Goal: Transaction & Acquisition: Purchase product/service

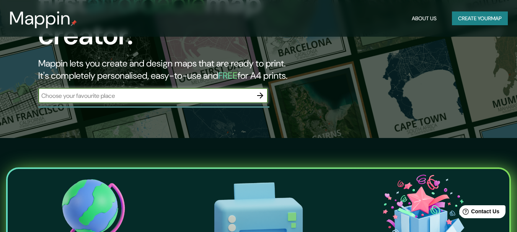
scroll to position [115, 0]
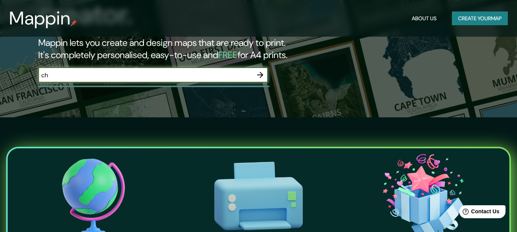
type input "c"
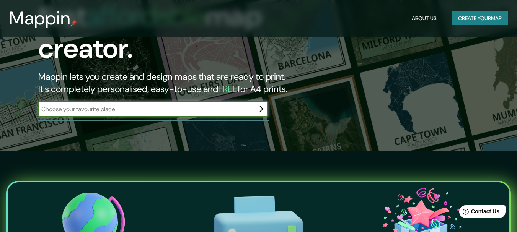
scroll to position [76, 0]
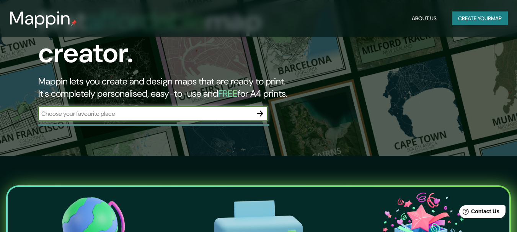
click at [264, 109] on icon "button" at bounding box center [260, 113] width 9 height 9
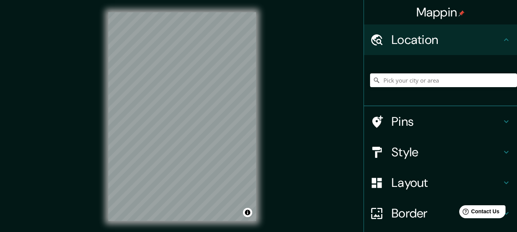
click at [279, 129] on div "Mappin Location Pins Style Layout Border Choose a border. Hint : you can make l…" at bounding box center [258, 123] width 517 height 246
click at [259, 122] on div "© Mapbox © OpenStreetMap Improve this map" at bounding box center [182, 117] width 172 height 234
click at [266, 49] on div "© Mapbox © OpenStreetMap Improve this map" at bounding box center [182, 117] width 172 height 234
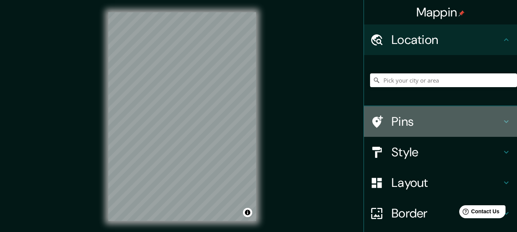
click at [504, 122] on icon at bounding box center [506, 122] width 5 height 3
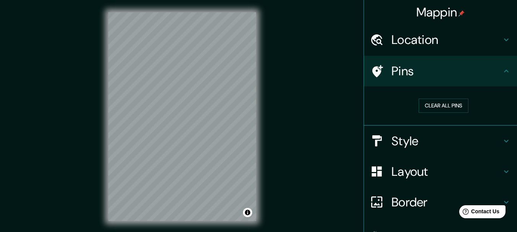
click at [502, 74] on icon at bounding box center [506, 71] width 9 height 9
click at [502, 139] on icon at bounding box center [506, 141] width 9 height 9
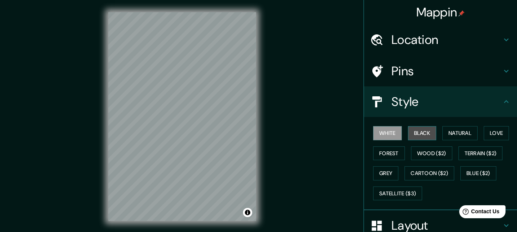
click at [426, 136] on button "Black" at bounding box center [422, 133] width 29 height 14
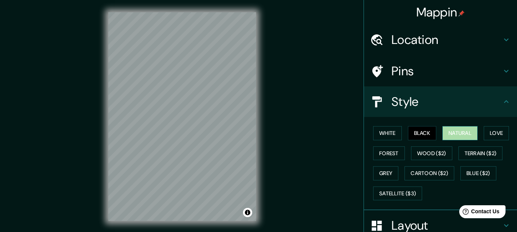
click at [458, 136] on button "Natural" at bounding box center [460, 133] width 35 height 14
click at [489, 136] on button "Love" at bounding box center [496, 133] width 25 height 14
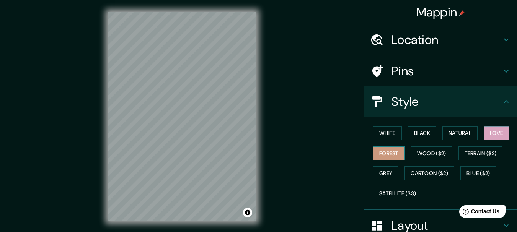
click at [389, 150] on button "Forest" at bounding box center [389, 154] width 32 height 14
click at [425, 150] on button "Wood ($2)" at bounding box center [431, 154] width 41 height 14
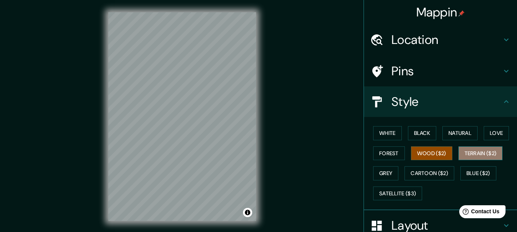
click at [471, 150] on button "Terrain ($2)" at bounding box center [481, 154] width 44 height 14
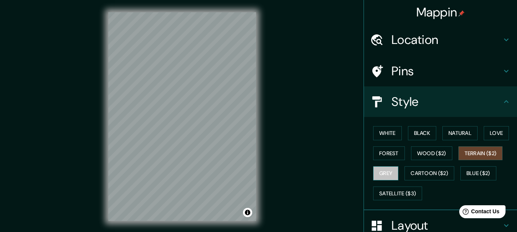
click at [382, 168] on button "Grey" at bounding box center [385, 174] width 25 height 14
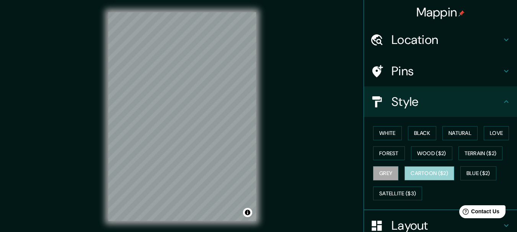
click at [435, 170] on button "Cartoon ($2)" at bounding box center [430, 174] width 50 height 14
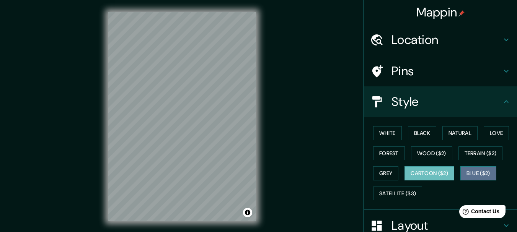
click at [478, 170] on button "Blue ($2)" at bounding box center [479, 174] width 36 height 14
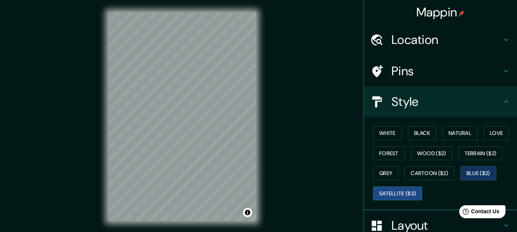
click at [401, 194] on button "Satellite ($3)" at bounding box center [397, 194] width 49 height 14
click at [381, 138] on button "White" at bounding box center [387, 133] width 29 height 14
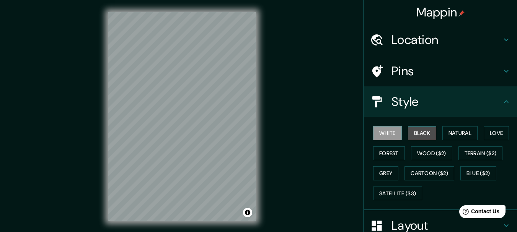
click at [413, 132] on button "Black" at bounding box center [422, 133] width 29 height 14
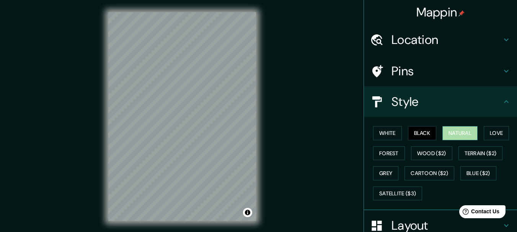
click at [454, 132] on button "Natural" at bounding box center [460, 133] width 35 height 14
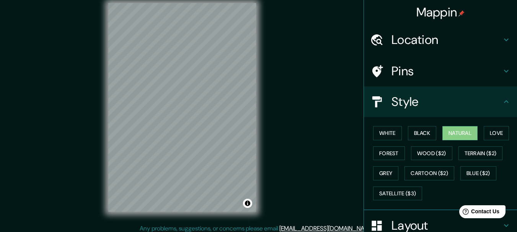
scroll to position [13, 0]
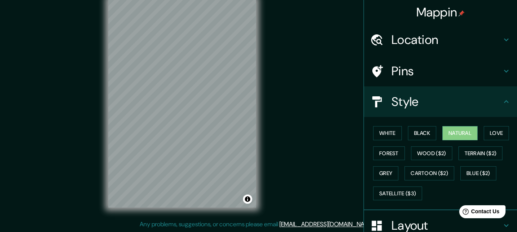
click at [502, 103] on icon at bounding box center [506, 101] width 9 height 9
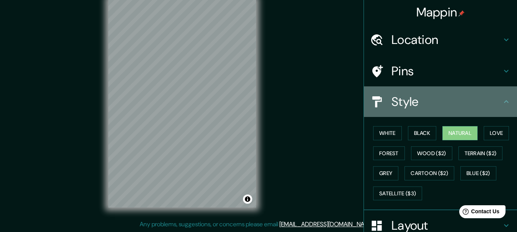
click at [502, 103] on icon at bounding box center [506, 101] width 9 height 9
click at [504, 102] on icon at bounding box center [506, 101] width 9 height 9
click at [502, 102] on icon at bounding box center [506, 101] width 9 height 9
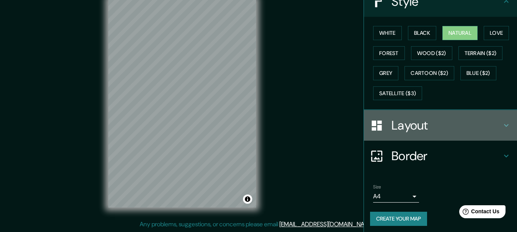
click at [502, 121] on icon at bounding box center [506, 125] width 9 height 9
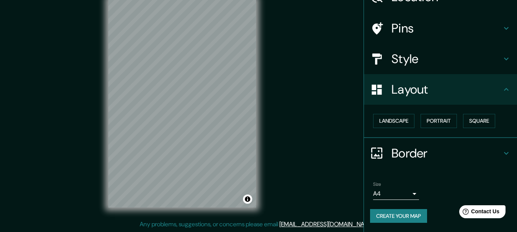
scroll to position [43, 0]
click at [386, 123] on button "Landscape" at bounding box center [393, 121] width 41 height 14
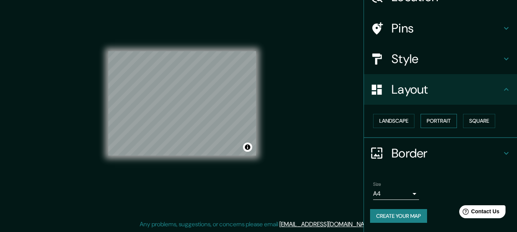
click at [437, 122] on button "Portrait" at bounding box center [439, 121] width 36 height 14
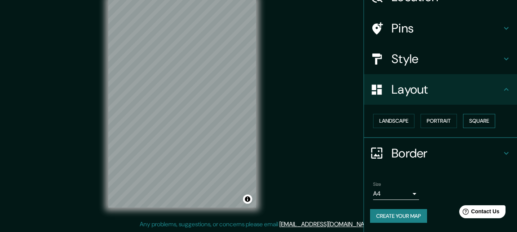
click at [470, 122] on button "Square" at bounding box center [479, 121] width 32 height 14
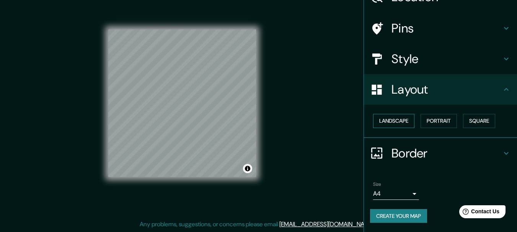
click at [399, 124] on button "Landscape" at bounding box center [393, 121] width 41 height 14
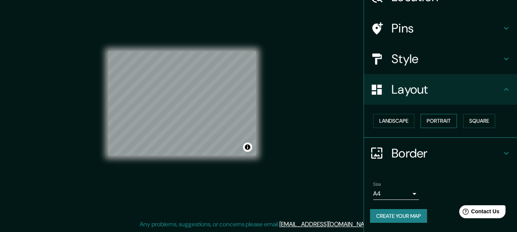
click at [425, 123] on button "Portrait" at bounding box center [439, 121] width 36 height 14
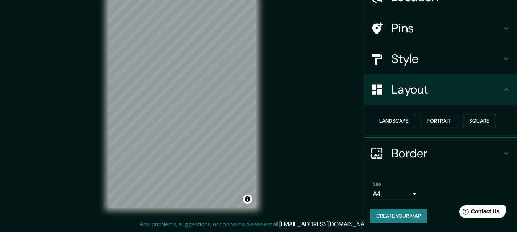
click at [469, 123] on button "Square" at bounding box center [479, 121] width 32 height 14
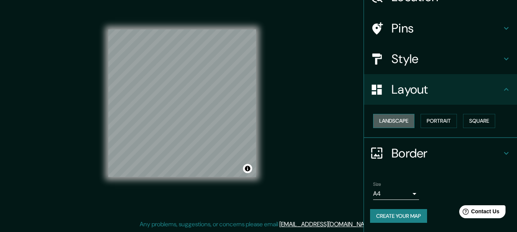
click at [389, 122] on button "Landscape" at bounding box center [393, 121] width 41 height 14
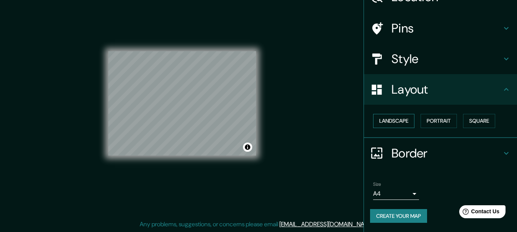
drag, startPoint x: 427, startPoint y: 121, endPoint x: 396, endPoint y: 121, distance: 31.0
click at [415, 121] on div "Landscape Portrait Square" at bounding box center [443, 121] width 147 height 20
click at [427, 118] on button "Portrait" at bounding box center [439, 121] width 36 height 14
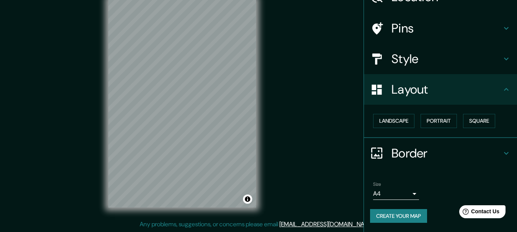
click at [404, 188] on body "Mappin Location Pins Style Layout Landscape Portrait Square Border Choose a bor…" at bounding box center [258, 103] width 517 height 232
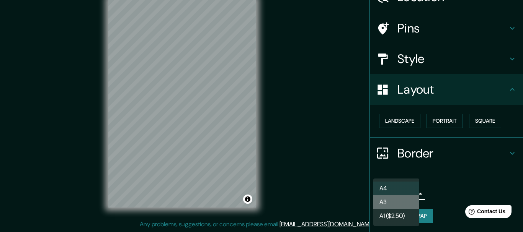
click at [390, 200] on li "A3" at bounding box center [396, 203] width 46 height 14
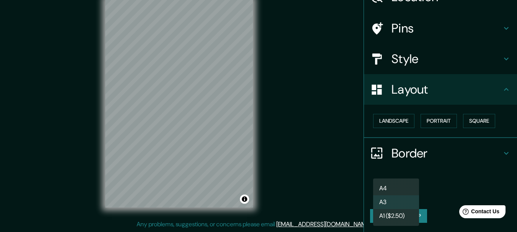
click at [404, 196] on body "Mappin Location Pins Style Layout Landscape Portrait Square Border Choose a bor…" at bounding box center [258, 103] width 517 height 232
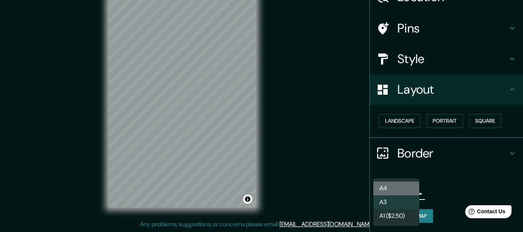
click at [399, 188] on li "A4" at bounding box center [396, 189] width 46 height 14
type input "single"
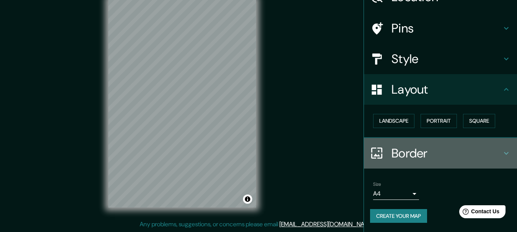
click at [502, 154] on icon at bounding box center [506, 153] width 9 height 9
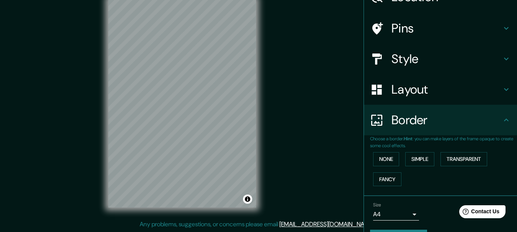
click at [400, 154] on div "None Simple Transparent Fancy" at bounding box center [443, 169] width 147 height 40
click at [390, 173] on button "Fancy" at bounding box center [387, 180] width 28 height 14
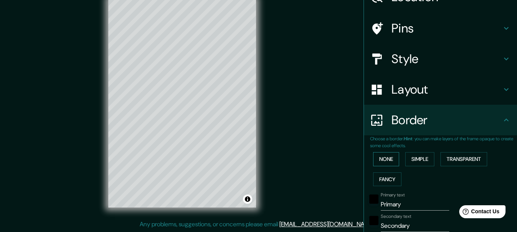
click at [382, 166] on button "None" at bounding box center [386, 159] width 26 height 14
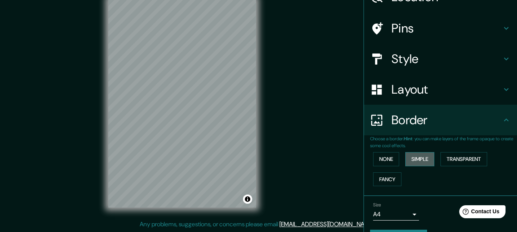
click at [420, 162] on button "Simple" at bounding box center [419, 159] width 29 height 14
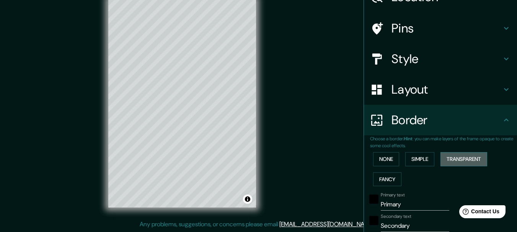
click at [461, 160] on button "Transparent" at bounding box center [464, 159] width 47 height 14
click at [377, 177] on button "Fancy" at bounding box center [387, 180] width 28 height 14
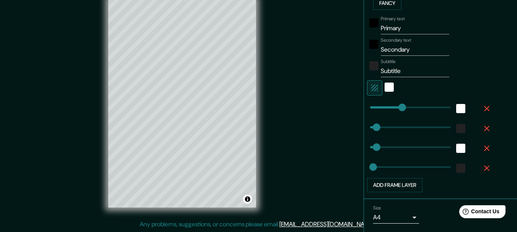
scroll to position [243, 0]
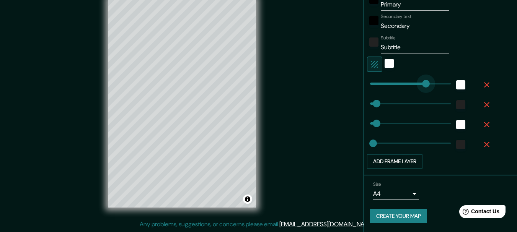
type input "313"
drag, startPoint x: 420, startPoint y: 85, endPoint x: 430, endPoint y: 86, distance: 9.6
type input "31"
type input "15"
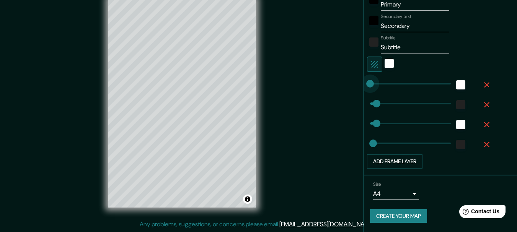
type input "0"
drag, startPoint x: 361, startPoint y: 86, endPoint x: 356, endPoint y: 86, distance: 4.2
type input "31"
type input "15"
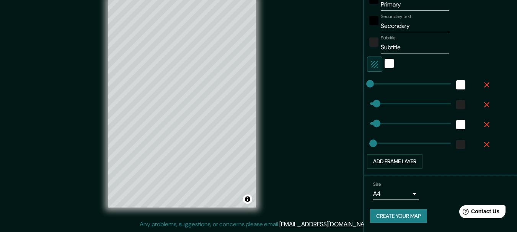
type input "29"
drag, startPoint x: 363, startPoint y: 85, endPoint x: 371, endPoint y: 85, distance: 7.3
type input "31"
type input "15"
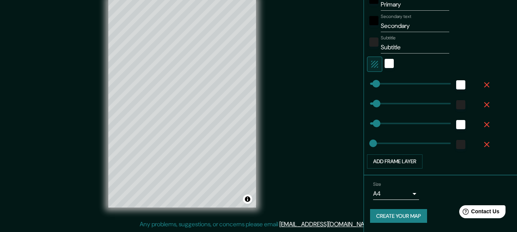
type input "31"
type input "15"
type input "0"
drag, startPoint x: 410, startPoint y: 103, endPoint x: 349, endPoint y: 103, distance: 61.6
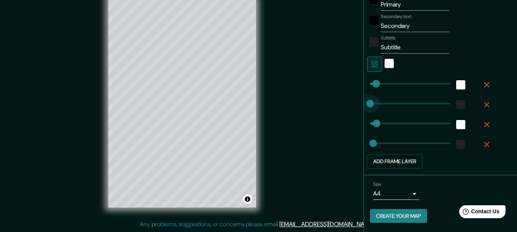
type input "31"
type input "15"
type input "106"
drag, startPoint x: 373, startPoint y: 125, endPoint x: 387, endPoint y: 125, distance: 14.2
type input "15"
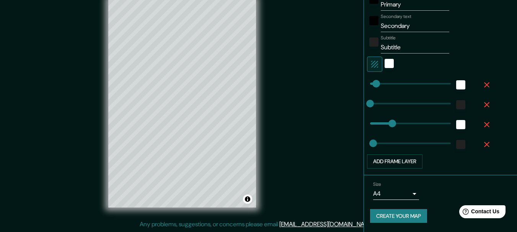
type input "0"
drag, startPoint x: 348, startPoint y: 124, endPoint x: 341, endPoint y: 124, distance: 7.3
type input "15"
type input "0"
drag, startPoint x: 369, startPoint y: 83, endPoint x: 351, endPoint y: 94, distance: 21.3
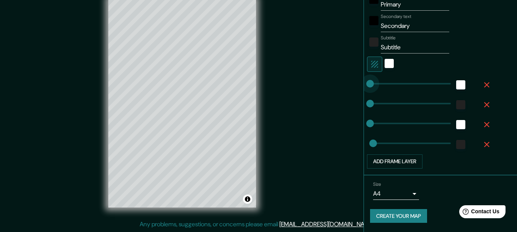
type input "15"
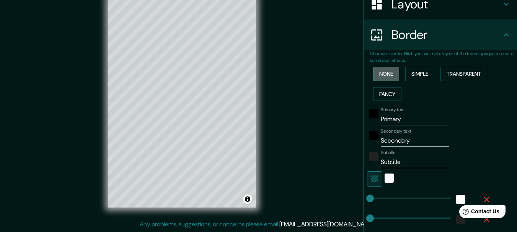
click at [373, 71] on button "None" at bounding box center [386, 74] width 26 height 14
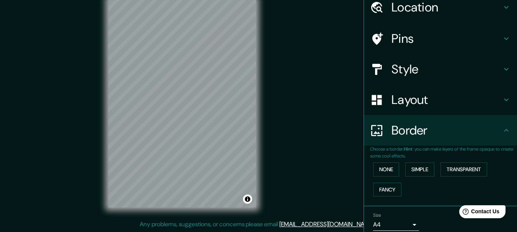
scroll to position [64, 0]
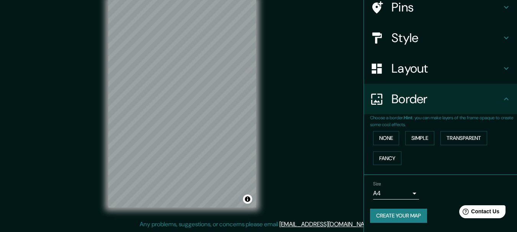
click at [381, 219] on button "Create your map" at bounding box center [398, 216] width 57 height 14
click at [404, 222] on button "Create your map" at bounding box center [398, 216] width 57 height 14
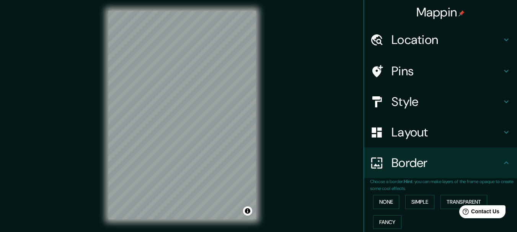
scroll to position [0, 0]
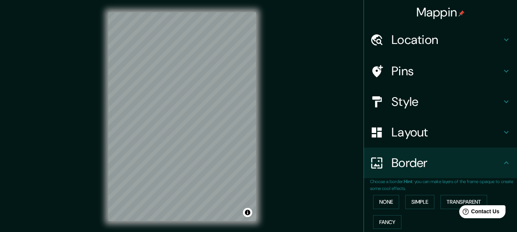
click at [427, 9] on h4 "Mappin" at bounding box center [441, 12] width 49 height 15
click at [435, 8] on h4 "Mappin" at bounding box center [441, 12] width 49 height 15
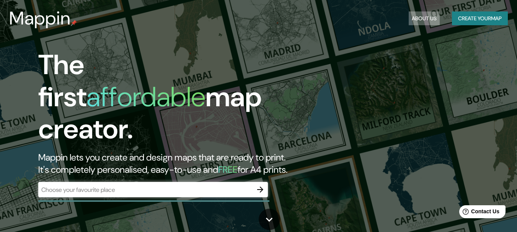
click at [427, 17] on button "About Us" at bounding box center [424, 18] width 31 height 14
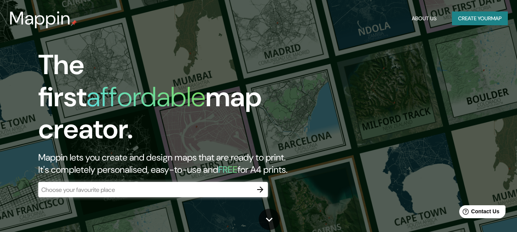
click at [463, 17] on button "Create your map" at bounding box center [480, 18] width 56 height 14
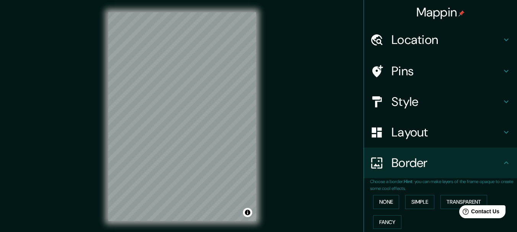
click at [413, 43] on h4 "Location" at bounding box center [447, 39] width 110 height 15
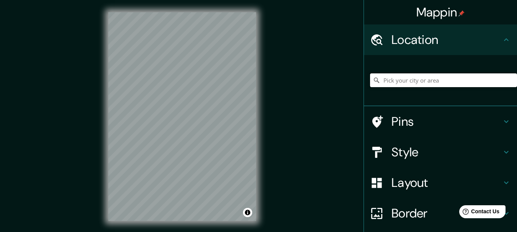
click at [396, 80] on input "Pick your city or area" at bounding box center [443, 81] width 147 height 14
type input "Nuevo León, México"
click at [405, 150] on h4 "Style" at bounding box center [447, 152] width 110 height 15
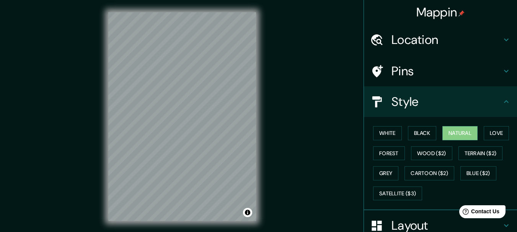
click at [412, 99] on h4 "Style" at bounding box center [447, 101] width 110 height 15
drag, startPoint x: 499, startPoint y: 113, endPoint x: 446, endPoint y: 180, distance: 86.1
click at [498, 114] on div "Style" at bounding box center [440, 102] width 153 height 31
click at [413, 222] on h4 "Layout" at bounding box center [447, 225] width 110 height 15
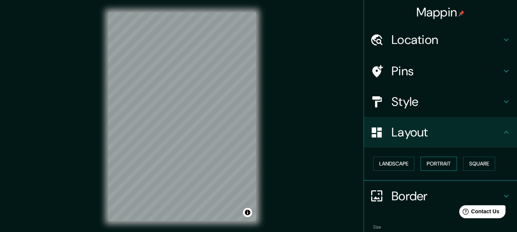
click at [429, 162] on button "Portrait" at bounding box center [439, 164] width 36 height 14
click at [405, 160] on button "Landscape" at bounding box center [393, 164] width 41 height 14
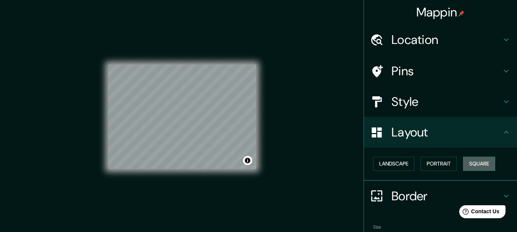
click at [469, 162] on button "Square" at bounding box center [479, 164] width 32 height 14
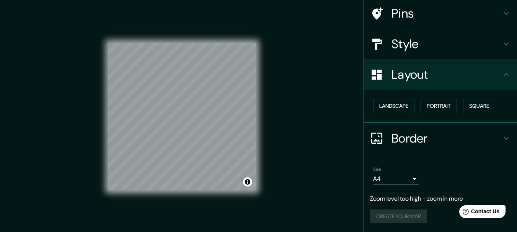
scroll to position [58, 0]
click at [407, 178] on body "Mappin Location Nuevo León, México Nuevo León México Nuevo León Baja California…" at bounding box center [258, 116] width 517 height 232
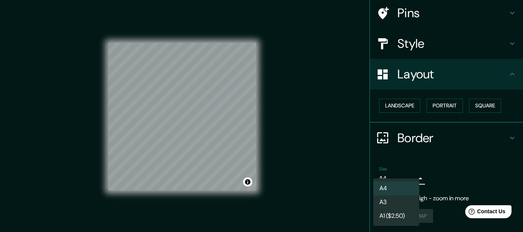
click at [396, 215] on li "A1 ($2.50)" at bounding box center [396, 216] width 46 height 14
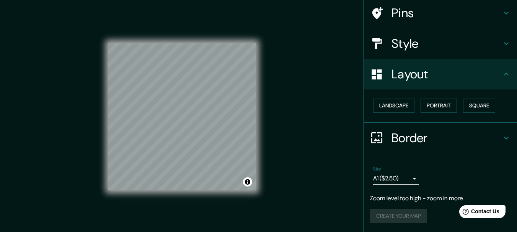
click at [403, 178] on body "Mappin Location Nuevo León, México Nuevo León México Nuevo León Baja California…" at bounding box center [258, 116] width 517 height 232
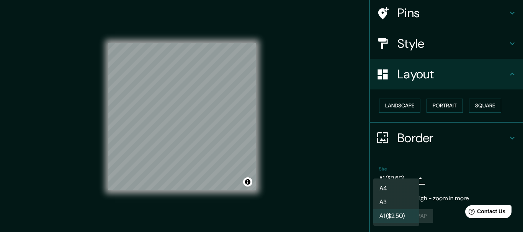
click at [394, 199] on li "A3" at bounding box center [396, 203] width 46 height 14
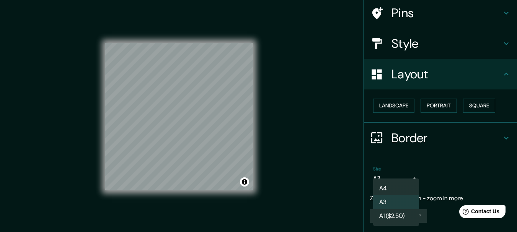
click at [394, 180] on body "Mappin Location Nuevo León, México Nuevo León México Nuevo León Baja California…" at bounding box center [258, 116] width 517 height 232
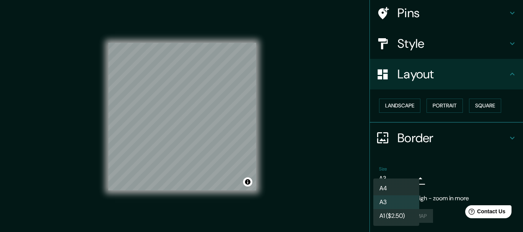
click at [436, 168] on div at bounding box center [261, 116] width 523 height 232
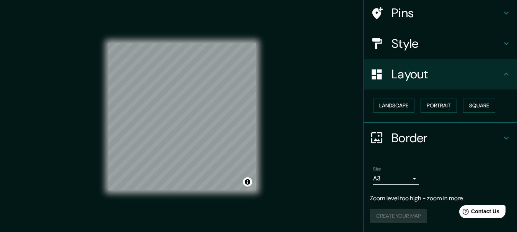
click at [417, 198] on p "Zoom level too high - zoom in more" at bounding box center [440, 198] width 141 height 9
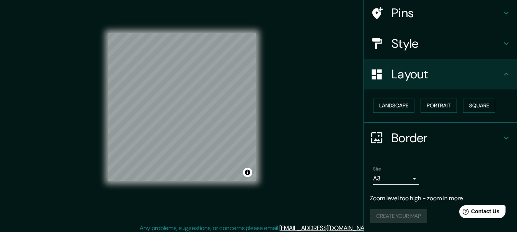
scroll to position [13, 0]
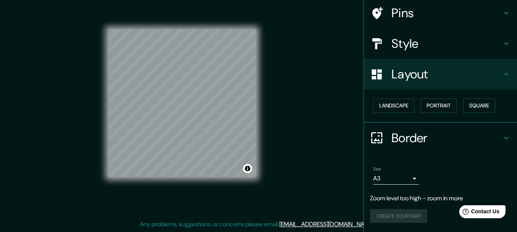
click at [403, 182] on body "Mappin Location Nuevo León, México Nuevo León México Nuevo León Baja California…" at bounding box center [258, 103] width 517 height 232
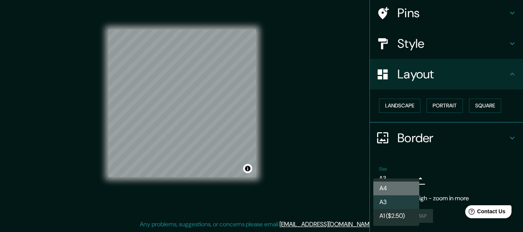
click at [394, 186] on li "A4" at bounding box center [396, 189] width 46 height 14
type input "single"
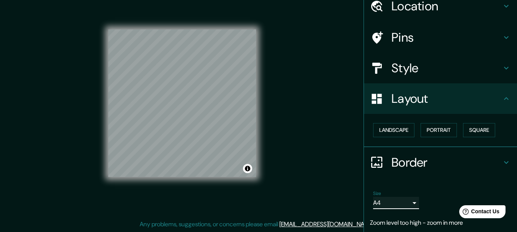
scroll to position [20, 0]
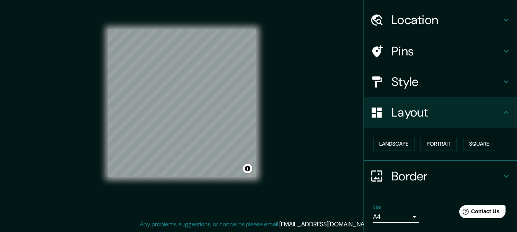
click at [403, 75] on h4 "Style" at bounding box center [447, 81] width 110 height 15
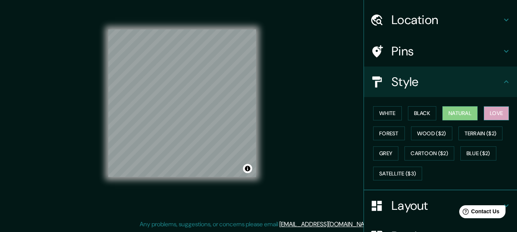
click at [488, 110] on button "Love" at bounding box center [496, 113] width 25 height 14
click at [474, 111] on button "Natural" at bounding box center [460, 113] width 35 height 14
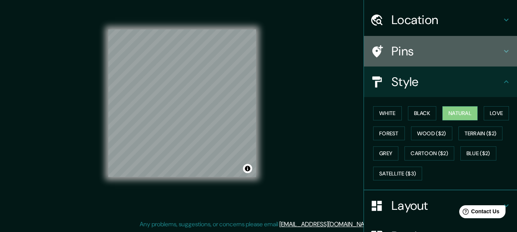
click at [411, 51] on h4 "Pins" at bounding box center [447, 51] width 110 height 15
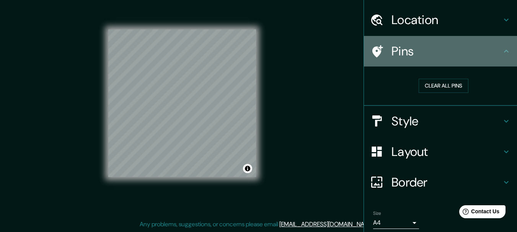
click at [410, 51] on h4 "Pins" at bounding box center [447, 51] width 110 height 15
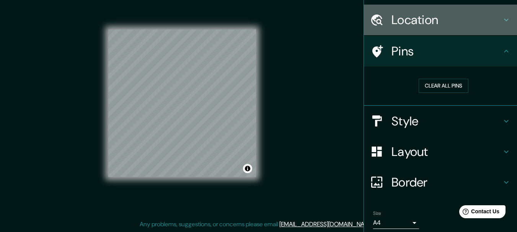
click at [410, 23] on h4 "Location" at bounding box center [447, 19] width 110 height 15
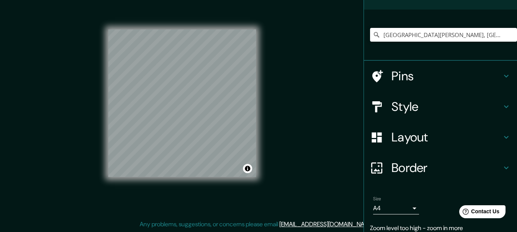
scroll to position [76, 0]
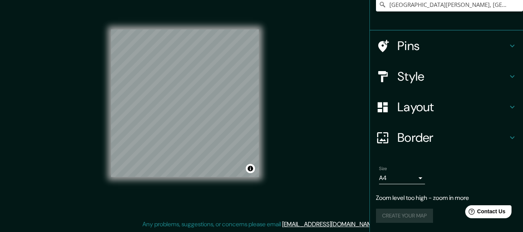
click at [393, 180] on body "Mappin Location Nuevo León, México Nuevo León México Nuevo León Baja California…" at bounding box center [261, 103] width 523 height 232
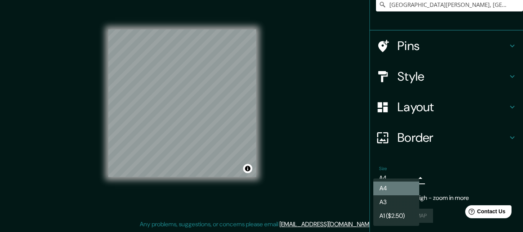
click at [391, 186] on li "A4" at bounding box center [396, 189] width 46 height 14
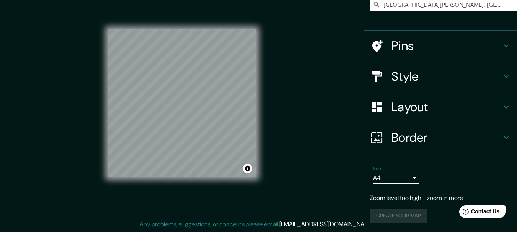
click at [399, 81] on h4 "Style" at bounding box center [447, 76] width 110 height 15
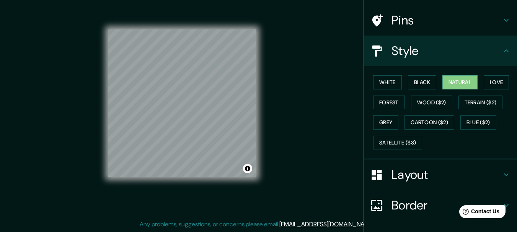
scroll to position [38, 0]
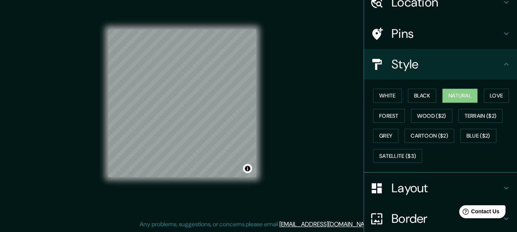
click at [413, 60] on h4 "Style" at bounding box center [447, 64] width 110 height 15
click at [418, 34] on h4 "Pins" at bounding box center [447, 33] width 110 height 15
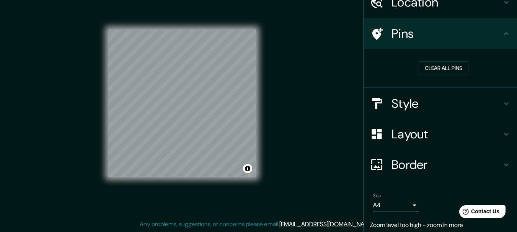
click at [431, 33] on h4 "Pins" at bounding box center [447, 33] width 110 height 15
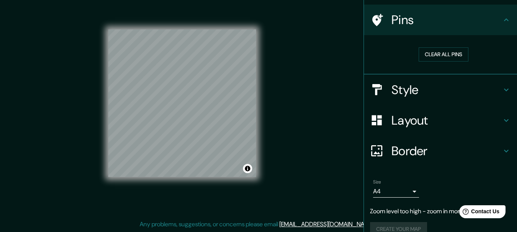
scroll to position [64, 0]
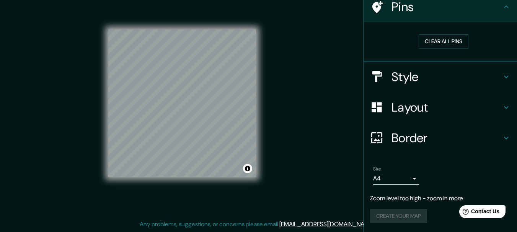
click at [419, 123] on div "Border" at bounding box center [440, 138] width 153 height 31
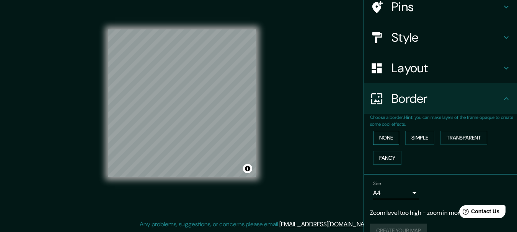
click at [387, 138] on button "None" at bounding box center [386, 138] width 26 height 14
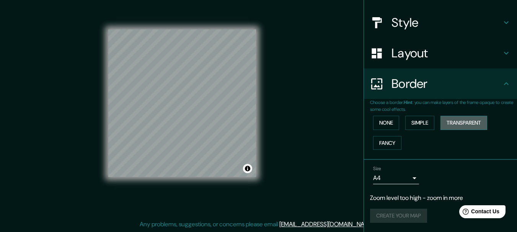
click at [456, 123] on button "Transparent" at bounding box center [464, 123] width 47 height 14
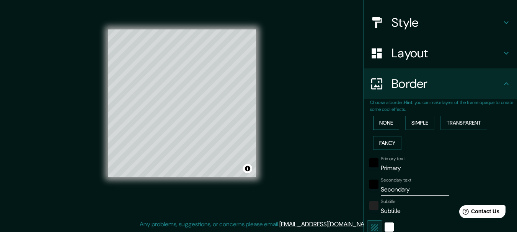
click at [382, 121] on button "None" at bounding box center [386, 123] width 26 height 14
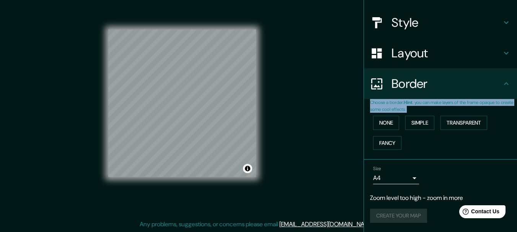
drag, startPoint x: 511, startPoint y: 126, endPoint x: 512, endPoint y: 71, distance: 54.4
click at [512, 71] on div "Mappin Location Nuevo León, México Nuevo León México Nuevo León Baja California…" at bounding box center [441, 116] width 154 height 232
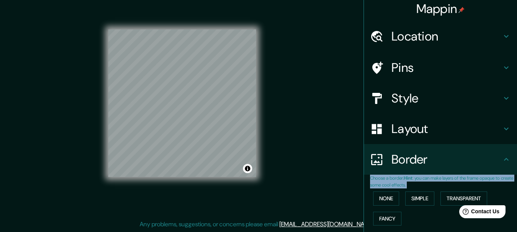
scroll to position [0, 0]
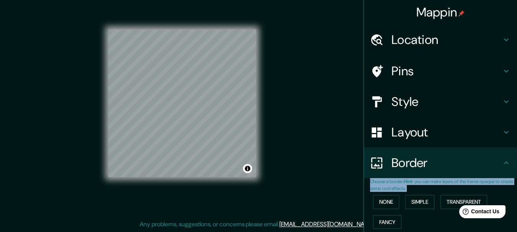
click at [472, 36] on h4 "Location" at bounding box center [447, 39] width 110 height 15
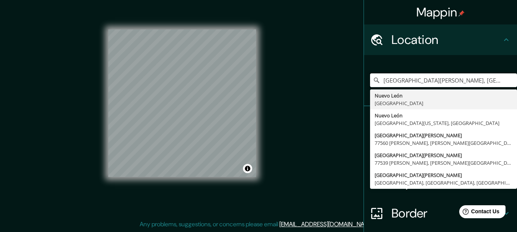
drag, startPoint x: 437, startPoint y: 90, endPoint x: 315, endPoint y: 94, distance: 121.5
click at [316, 94] on div "Mappin Location Nuevo León, México Nuevo León México Nuevo León Baja California…" at bounding box center [258, 110] width 517 height 246
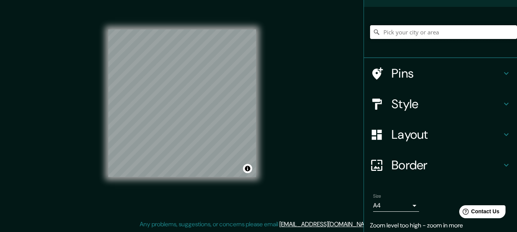
scroll to position [76, 0]
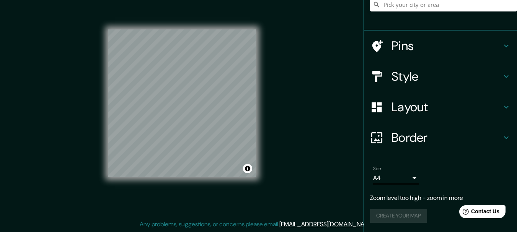
click at [303, 134] on div "Mappin Location Pins Style Layout Border Choose a border. Hint : you can make l…" at bounding box center [258, 110] width 517 height 246
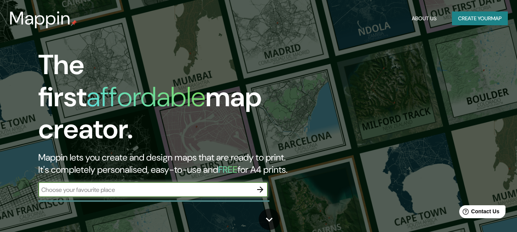
drag, startPoint x: 523, startPoint y: 168, endPoint x: 523, endPoint y: -15, distance: 182.2
click at [517, 0] on html "Mappin About Us Create your map The first affordable map creator. Mappin lets y…" at bounding box center [258, 116] width 517 height 232
click at [476, 15] on button "Create your map" at bounding box center [480, 18] width 56 height 14
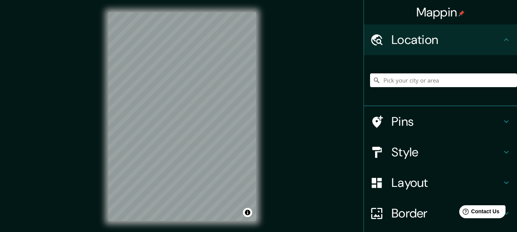
click at [282, 99] on div "Mappin Location Pins Style Layout Border Choose a border. Hint : you can make l…" at bounding box center [258, 123] width 517 height 246
click at [249, 214] on button "Toggle attribution" at bounding box center [247, 212] width 9 height 9
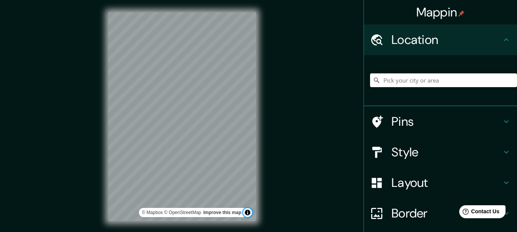
click at [249, 214] on button "Toggle attribution" at bounding box center [247, 212] width 9 height 9
click at [224, 214] on link "Improve this map" at bounding box center [222, 212] width 38 height 5
click at [268, 125] on div "© Mapbox © OpenStreetMap Improve this map" at bounding box center [182, 117] width 172 height 234
click at [337, 138] on div "Mappin Location Pins Style Layout Border Choose a border. Hint : you can make l…" at bounding box center [258, 123] width 517 height 246
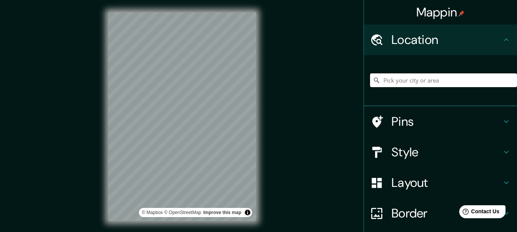
click at [505, 39] on icon at bounding box center [506, 39] width 9 height 9
click at [446, 154] on h4 "Style" at bounding box center [447, 152] width 110 height 15
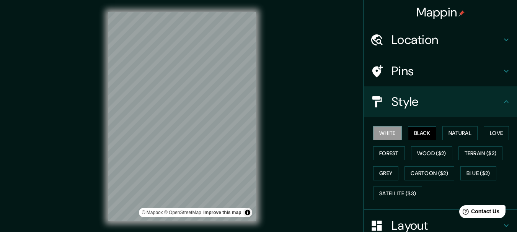
click at [417, 133] on button "Black" at bounding box center [422, 133] width 29 height 14
click at [454, 134] on button "Natural" at bounding box center [460, 133] width 35 height 14
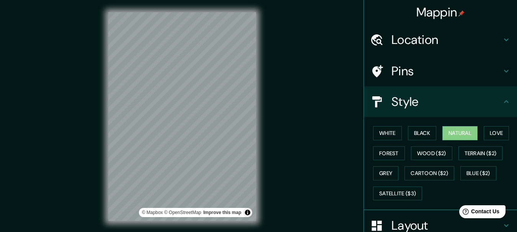
click at [500, 82] on div "Pins" at bounding box center [440, 71] width 153 height 31
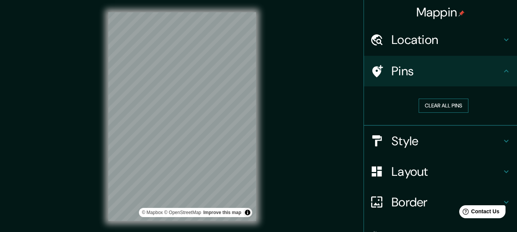
click at [446, 108] on button "Clear all pins" at bounding box center [444, 106] width 50 height 14
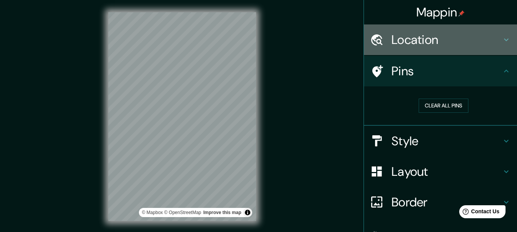
click at [502, 38] on icon at bounding box center [506, 39] width 9 height 9
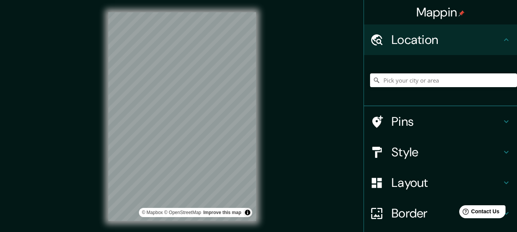
click at [502, 38] on icon at bounding box center [506, 39] width 9 height 9
click at [476, 41] on h4 "Location" at bounding box center [447, 39] width 110 height 15
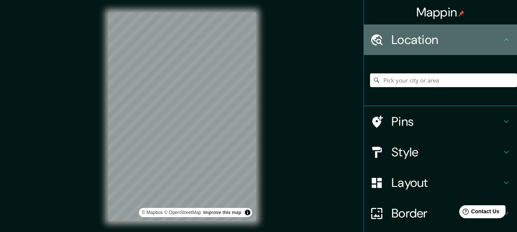
click at [412, 41] on h4 "Location" at bounding box center [447, 39] width 110 height 15
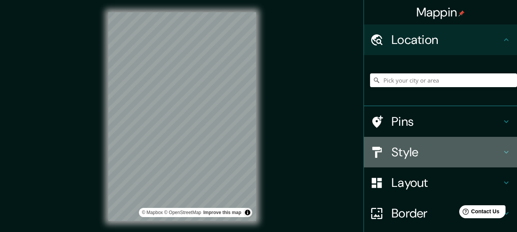
click at [428, 150] on h4 "Style" at bounding box center [447, 152] width 110 height 15
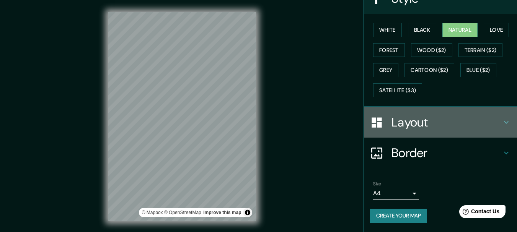
click at [403, 124] on h4 "Layout" at bounding box center [447, 122] width 110 height 15
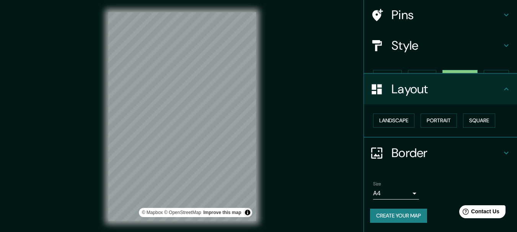
scroll to position [43, 0]
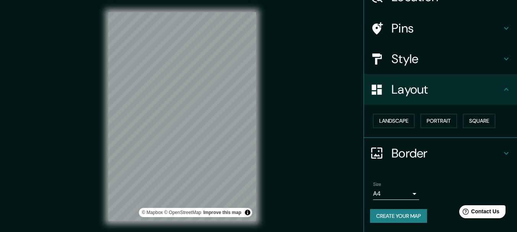
click at [397, 152] on h4 "Border" at bounding box center [447, 153] width 110 height 15
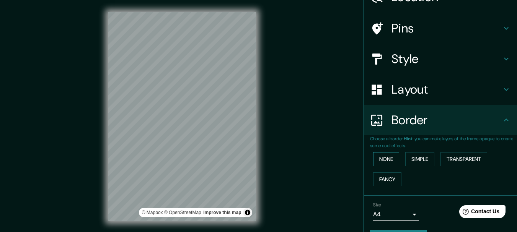
click at [378, 163] on button "None" at bounding box center [386, 159] width 26 height 14
click at [412, 157] on button "Simple" at bounding box center [419, 159] width 29 height 14
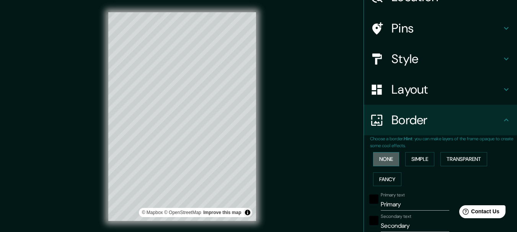
click at [387, 158] on button "None" at bounding box center [386, 159] width 26 height 14
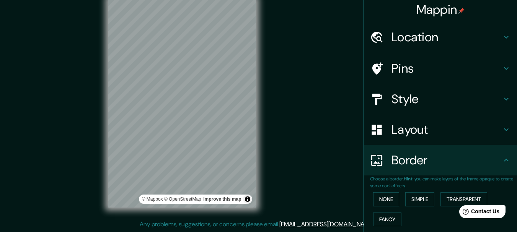
scroll to position [0, 0]
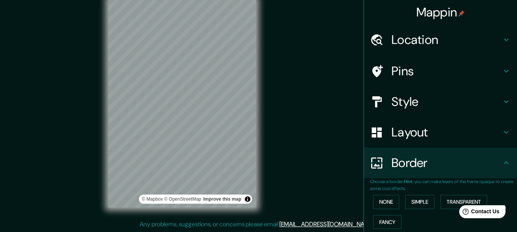
click at [506, 69] on div "Pins" at bounding box center [440, 71] width 153 height 31
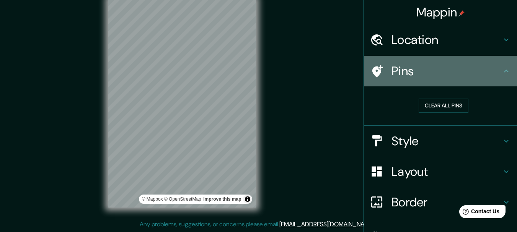
click at [373, 70] on icon at bounding box center [378, 71] width 11 height 12
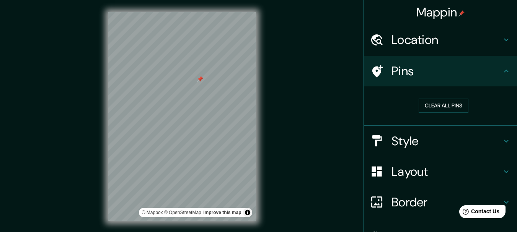
drag, startPoint x: 195, startPoint y: 82, endPoint x: 202, endPoint y: 82, distance: 6.9
click at [202, 82] on div at bounding box center [200, 79] width 6 height 6
click at [200, 79] on div at bounding box center [200, 79] width 6 height 6
drag, startPoint x: 203, startPoint y: 77, endPoint x: 215, endPoint y: 77, distance: 12.3
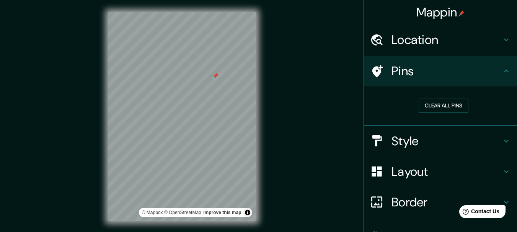
click at [215, 77] on div at bounding box center [215, 76] width 6 height 6
click at [216, 75] on div at bounding box center [215, 76] width 6 height 6
click at [174, 12] on div at bounding box center [182, 12] width 148 height 0
click at [436, 107] on button "Clear all pins" at bounding box center [444, 106] width 50 height 14
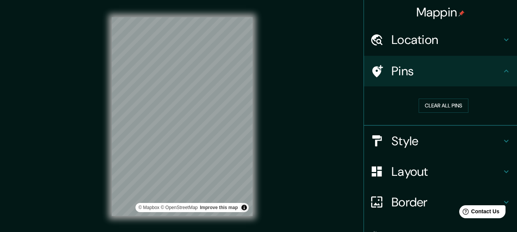
click at [418, 141] on h4 "Style" at bounding box center [447, 141] width 110 height 15
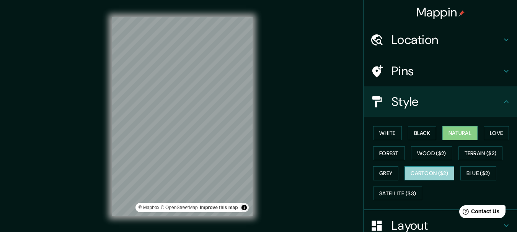
click at [427, 178] on button "Cartoon ($2)" at bounding box center [430, 174] width 50 height 14
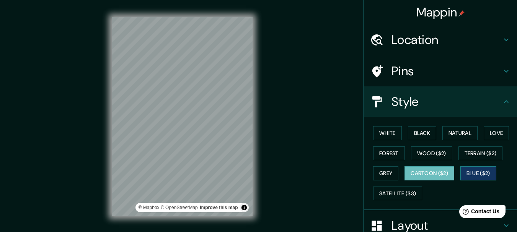
click at [470, 175] on button "Blue ($2)" at bounding box center [479, 174] width 36 height 14
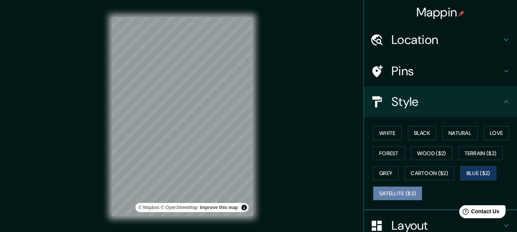
click at [404, 191] on button "Satellite ($3)" at bounding box center [397, 194] width 49 height 14
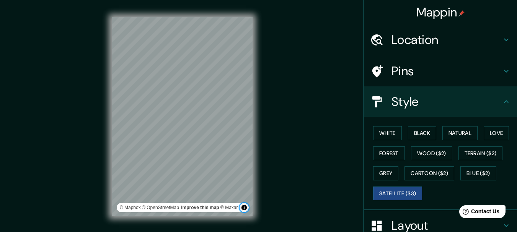
click at [242, 211] on button "Toggle attribution" at bounding box center [244, 207] width 9 height 9
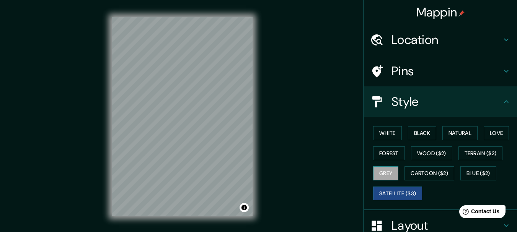
click at [376, 176] on button "Grey" at bounding box center [385, 174] width 25 height 14
click at [390, 191] on button "Satellite ($3)" at bounding box center [397, 194] width 49 height 14
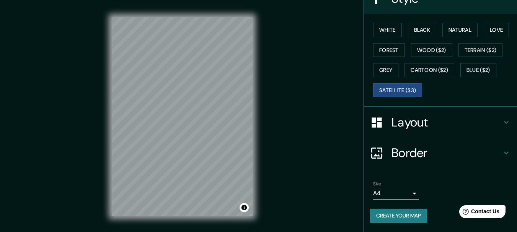
scroll to position [13, 0]
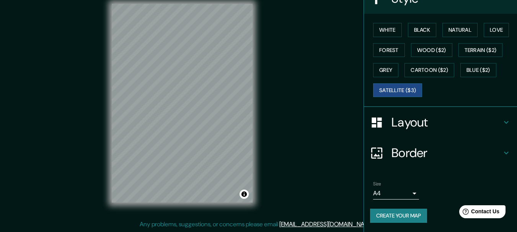
click at [396, 212] on button "Create your map" at bounding box center [398, 216] width 57 height 14
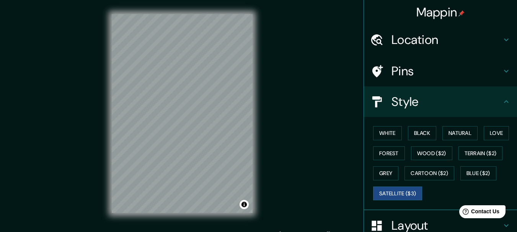
scroll to position [0, 0]
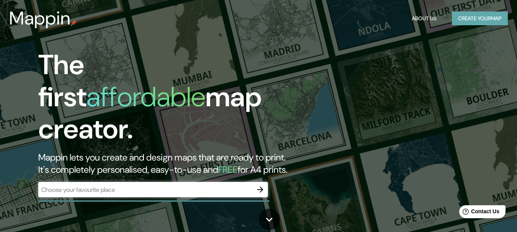
click at [498, 15] on button "Create your map" at bounding box center [480, 18] width 56 height 14
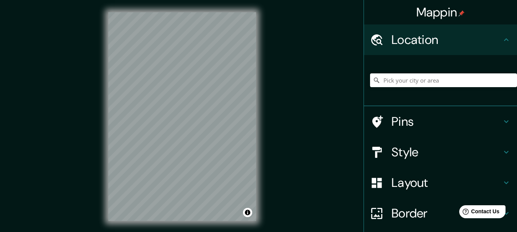
click at [374, 78] on div "Mappin Location Pins Style Layout Border Choose a border. Hint : you can make l…" at bounding box center [258, 123] width 517 height 246
click at [330, 80] on div "Mappin Location Pins Style Layout Border Choose a border. Hint : you can make l…" at bounding box center [258, 123] width 517 height 246
click at [410, 103] on div "Mappin Location Pins Style Layout Border Choose a border. Hint : you can make l…" at bounding box center [258, 123] width 517 height 246
click at [320, 65] on div "Mappin Location Pins Style Layout Border Choose a border. Hint : you can make l…" at bounding box center [258, 123] width 517 height 246
click at [100, 157] on div "© Mapbox © OpenStreetMap Improve this map" at bounding box center [182, 117] width 172 height 234
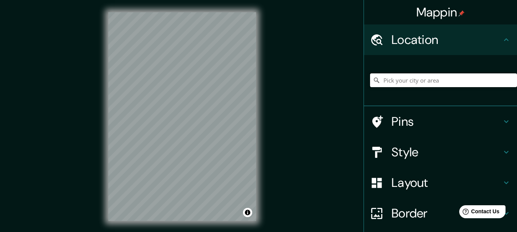
click at [427, 79] on input "Pick your city or area" at bounding box center [443, 81] width 147 height 14
type input "Nuevo León, México"
click at [414, 145] on h4 "Style" at bounding box center [447, 152] width 110 height 15
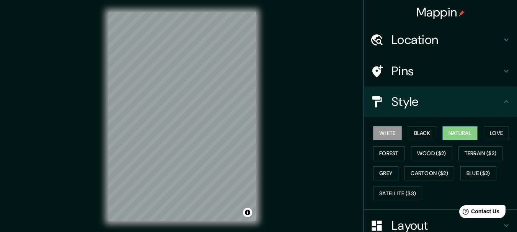
drag, startPoint x: 418, startPoint y: 132, endPoint x: 459, endPoint y: 132, distance: 40.2
click at [419, 132] on button "Black" at bounding box center [422, 133] width 29 height 14
click at [459, 132] on button "Natural" at bounding box center [460, 133] width 35 height 14
click at [435, 42] on h4 "Location" at bounding box center [447, 39] width 110 height 15
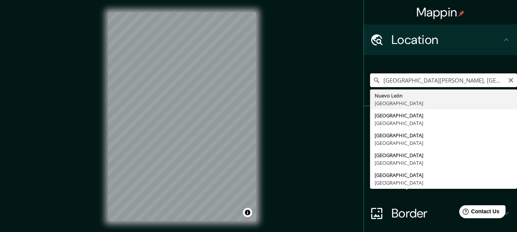
drag, startPoint x: 460, startPoint y: 80, endPoint x: 353, endPoint y: 94, distance: 108.1
click at [353, 94] on div "Mappin Location Nuevo León, México Nuevo León México Nuevo México Estados Unido…" at bounding box center [258, 123] width 517 height 246
click at [508, 80] on icon "Clear" at bounding box center [511, 80] width 6 height 6
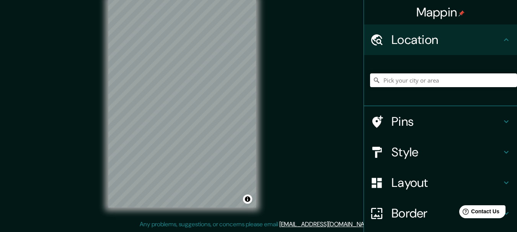
click at [411, 145] on h4 "Style" at bounding box center [447, 152] width 110 height 15
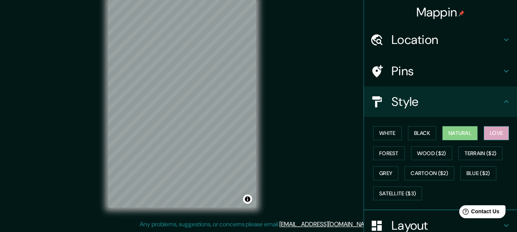
click at [484, 134] on button "Love" at bounding box center [496, 133] width 25 height 14
click at [463, 134] on button "Natural" at bounding box center [460, 133] width 35 height 14
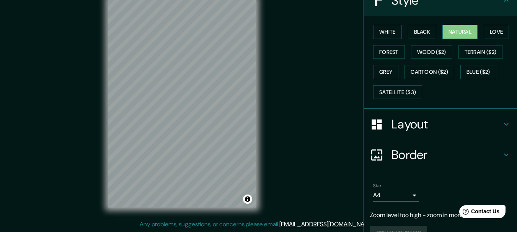
scroll to position [119, 0]
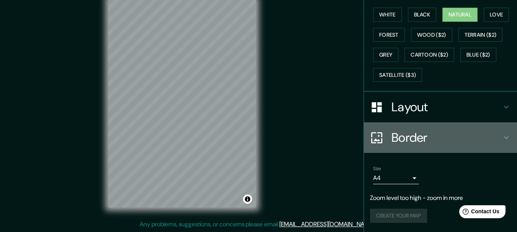
click at [427, 138] on h4 "Border" at bounding box center [447, 137] width 110 height 15
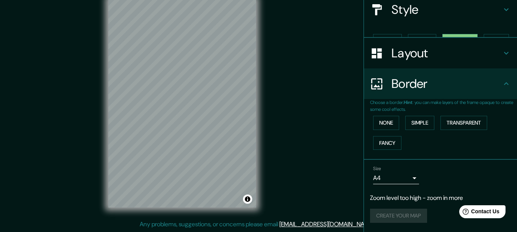
scroll to position [79, 0]
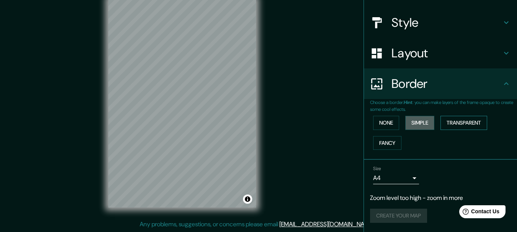
drag, startPoint x: 421, startPoint y: 127, endPoint x: 446, endPoint y: 127, distance: 24.9
click at [422, 127] on button "Simple" at bounding box center [419, 123] width 29 height 14
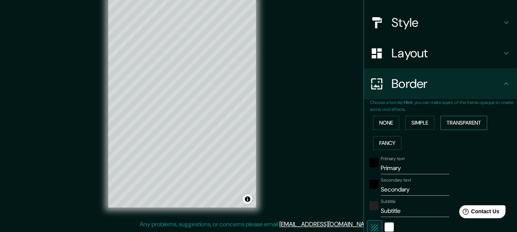
click at [453, 127] on button "Transparent" at bounding box center [464, 123] width 47 height 14
click at [381, 145] on button "Fancy" at bounding box center [387, 143] width 28 height 14
drag, startPoint x: 374, startPoint y: 173, endPoint x: 381, endPoint y: 170, distance: 6.7
click at [375, 172] on div "Primary text Primary" at bounding box center [430, 165] width 126 height 18
drag, startPoint x: 381, startPoint y: 170, endPoint x: 402, endPoint y: 170, distance: 21.1
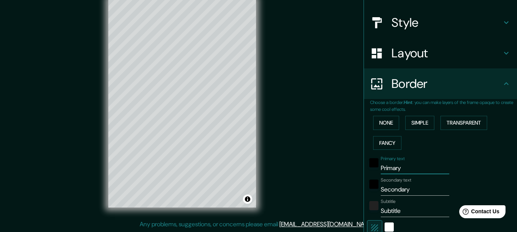
click at [402, 170] on input "Primary" at bounding box center [415, 168] width 69 height 12
type input "Pr"
type input "154"
type input "31"
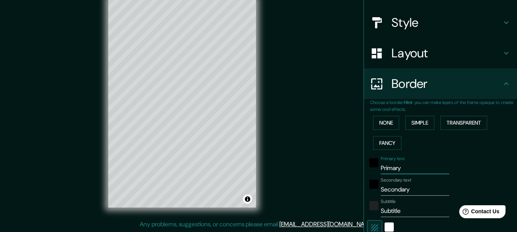
type input "15"
type input "P"
type input "154"
type input "31"
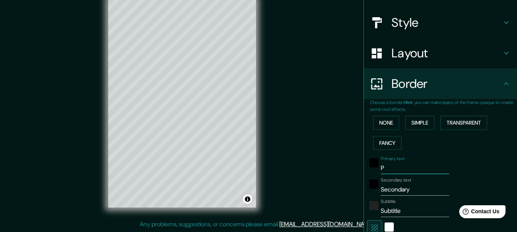
type input "15"
type input "154"
type input "31"
type input "15"
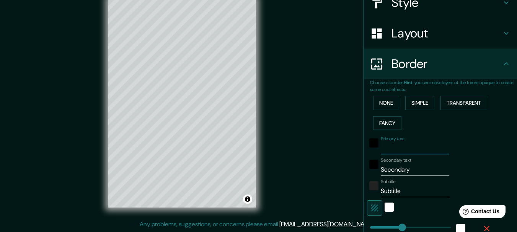
scroll to position [118, 0]
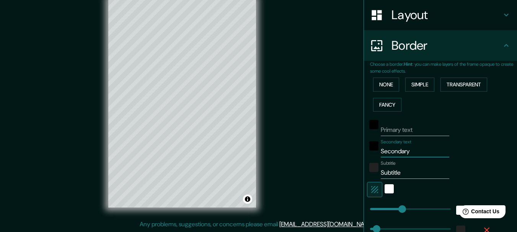
drag, startPoint x: 381, startPoint y: 147, endPoint x: 421, endPoint y: 148, distance: 39.8
click at [421, 148] on input "Secondary" at bounding box center [415, 151] width 69 height 12
type input "Se"
type input "154"
type input "31"
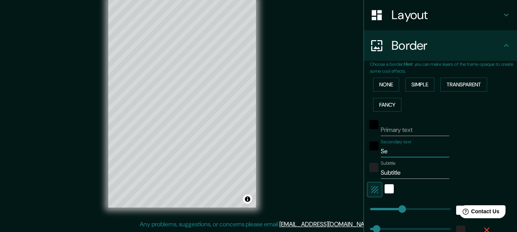
type input "31"
type input "15"
type input "S"
type input "154"
type input "31"
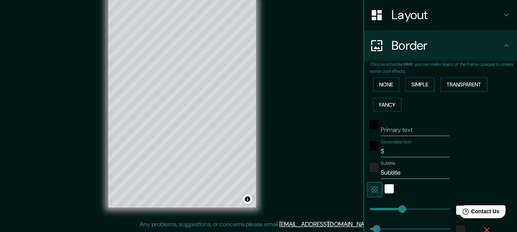
type input "31"
type input "15"
type input "154"
type input "31"
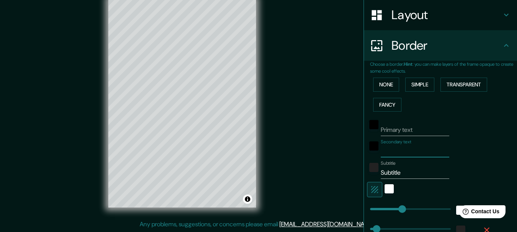
type input "15"
drag, startPoint x: 380, startPoint y: 173, endPoint x: 417, endPoint y: 173, distance: 37.1
click at [417, 173] on input "Subtitle" at bounding box center [415, 173] width 69 height 12
type input "S"
type input "154"
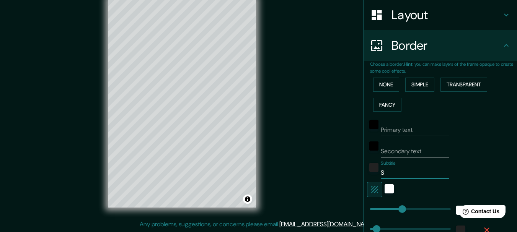
type input "31"
type input "15"
type input "154"
type input "31"
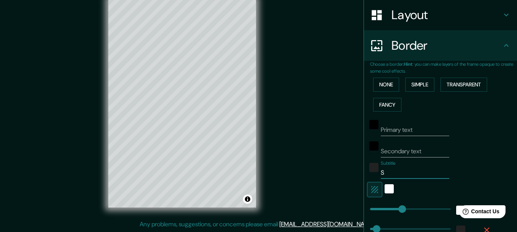
type input "31"
type input "15"
click at [385, 188] on div "white" at bounding box center [389, 189] width 9 height 9
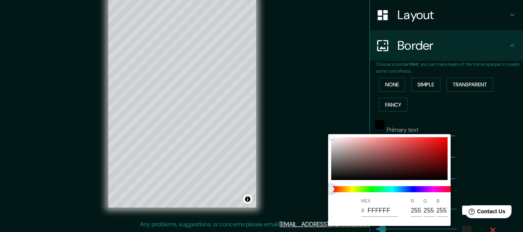
type input "154"
type input "31"
type input "15"
click at [402, 187] on span at bounding box center [392, 189] width 123 height 6
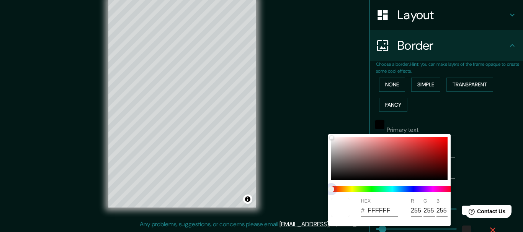
type input "154"
type input "31"
type input "15"
type input "154"
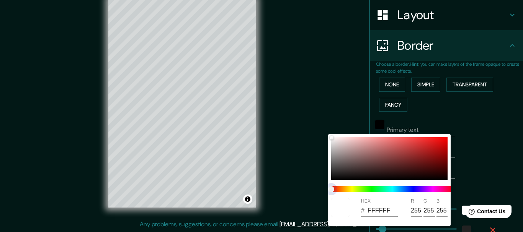
type input "31"
type input "15"
click at [403, 191] on span at bounding box center [392, 189] width 123 height 6
click at [394, 161] on div at bounding box center [389, 158] width 116 height 43
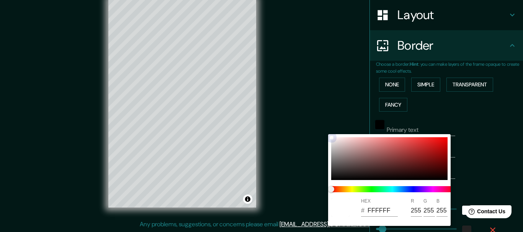
type input "154"
type input "31"
type input "15"
type input "733535"
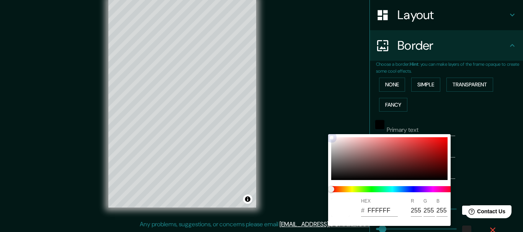
type input "115"
type input "53"
click at [408, 160] on div at bounding box center [389, 158] width 116 height 43
type input "154"
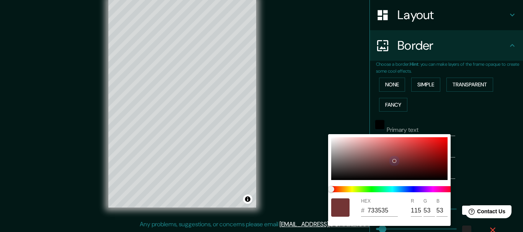
type input "31"
type input "15"
type input "772929"
type input "119"
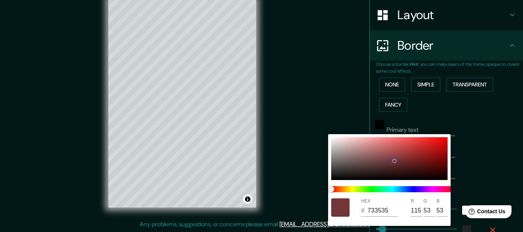
type input "41"
click at [328, 186] on span "color slider" at bounding box center [331, 189] width 6 height 6
type input "154"
type input "31"
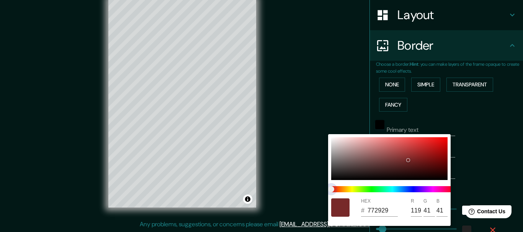
type input "31"
type input "15"
type input "782929"
type input "120"
click at [485, 153] on div at bounding box center [261, 116] width 523 height 232
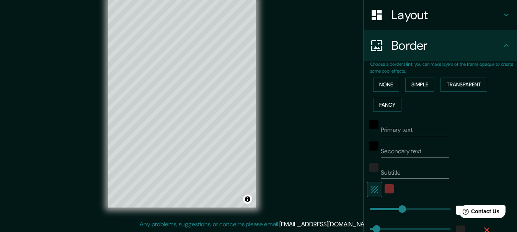
click at [370, 190] on icon "button" at bounding box center [374, 189] width 9 height 9
type input "154"
type input "31"
type input "15"
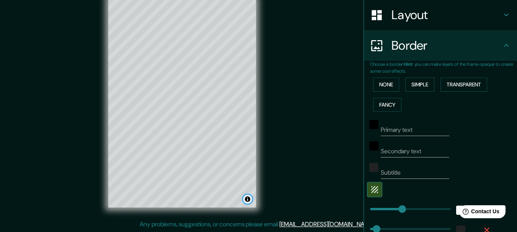
click at [246, 198] on button "Toggle attribution" at bounding box center [247, 199] width 9 height 9
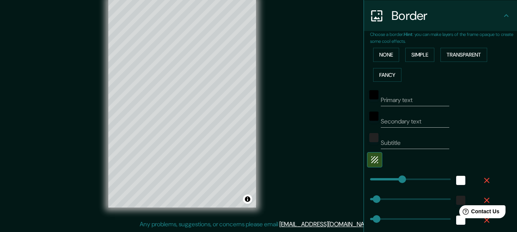
scroll to position [194, 0]
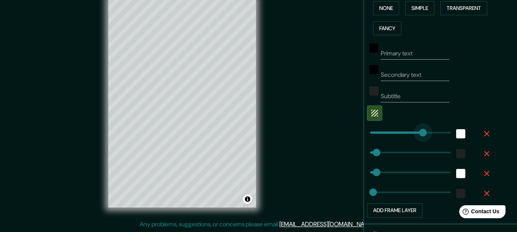
type input "282"
drag, startPoint x: 398, startPoint y: 134, endPoint x: 423, endPoint y: 134, distance: 25.3
type input "31"
type input "15"
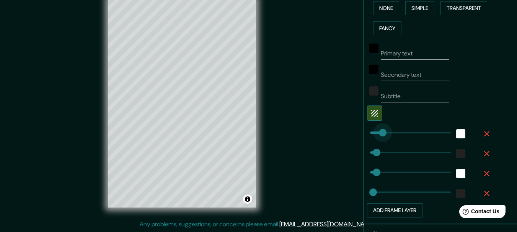
type input "0"
drag, startPoint x: 423, startPoint y: 134, endPoint x: 358, endPoint y: 135, distance: 65.9
type input "31"
type input "15"
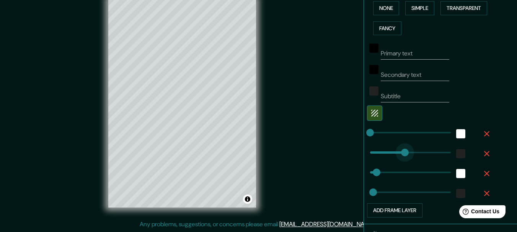
type input "170"
type input "31"
type input "15"
type input "0"
drag, startPoint x: 402, startPoint y: 151, endPoint x: 333, endPoint y: 151, distance: 68.9
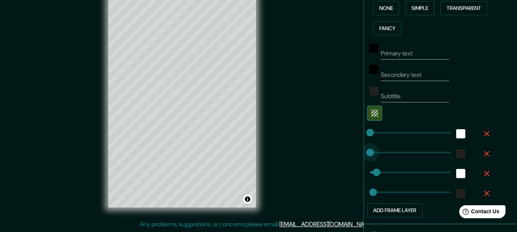
type input "31"
type input "15"
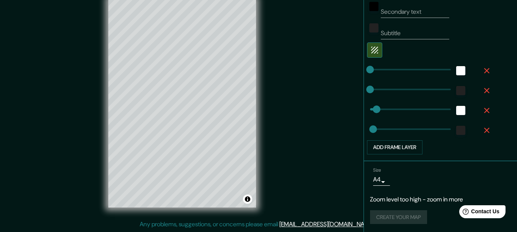
scroll to position [258, 0]
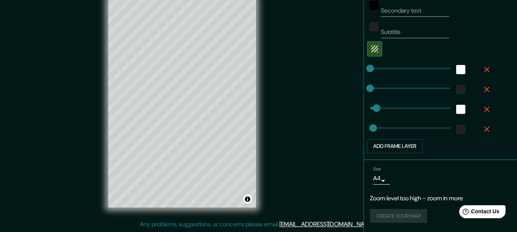
type input "31"
type input "185"
drag, startPoint x: 386, startPoint y: 126, endPoint x: 403, endPoint y: 127, distance: 17.6
type input "31"
type input "0"
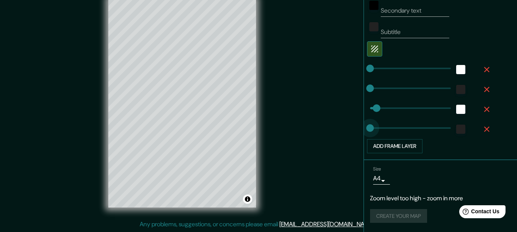
drag, startPoint x: 367, startPoint y: 129, endPoint x: 317, endPoint y: 129, distance: 50.5
type input "93"
drag, startPoint x: 375, startPoint y: 108, endPoint x: 384, endPoint y: 110, distance: 9.1
type input "0"
drag, startPoint x: 303, startPoint y: 110, endPoint x: 294, endPoint y: 111, distance: 9.3
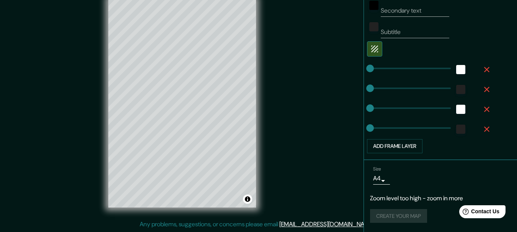
click at [482, 109] on icon "button" at bounding box center [486, 109] width 9 height 9
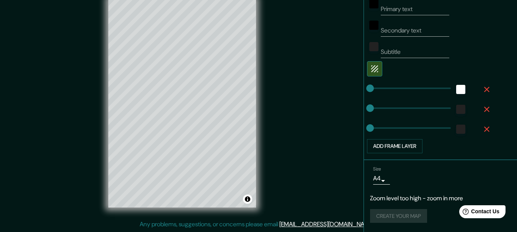
scroll to position [239, 0]
click at [484, 90] on icon "button" at bounding box center [486, 89] width 5 height 5
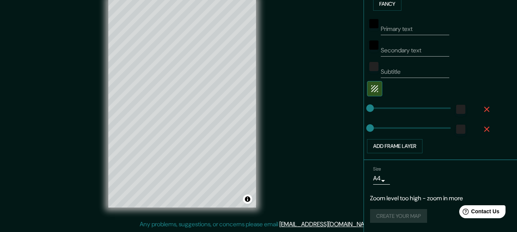
scroll to position [219, 0]
type input "106"
drag, startPoint x: 365, startPoint y: 108, endPoint x: 387, endPoint y: 108, distance: 21.4
type input "0"
drag, startPoint x: 387, startPoint y: 108, endPoint x: 330, endPoint y: 109, distance: 57.1
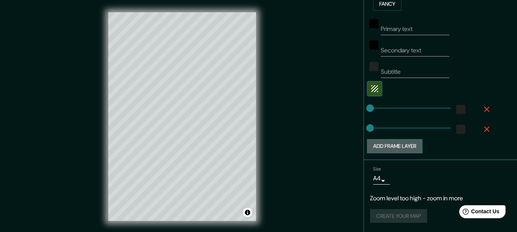
click at [399, 149] on button "Add frame layer" at bounding box center [395, 146] width 56 height 14
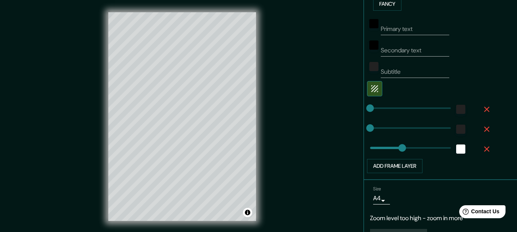
type input "154"
click at [484, 147] on icon "button" at bounding box center [486, 149] width 9 height 9
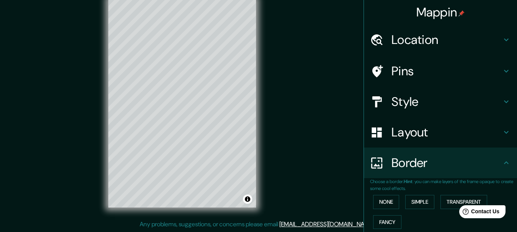
scroll to position [0, 0]
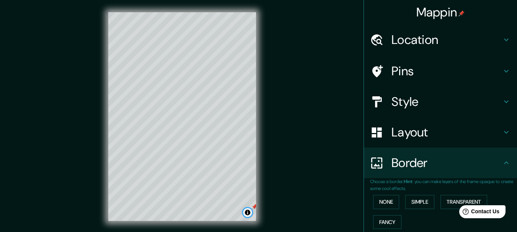
click at [250, 211] on button "Toggle attribution" at bounding box center [247, 212] width 9 height 9
click at [268, 148] on div "© Mapbox © OpenStreetMap Improve this map" at bounding box center [182, 117] width 172 height 234
click at [422, 5] on h4 "Mappin" at bounding box center [441, 12] width 49 height 15
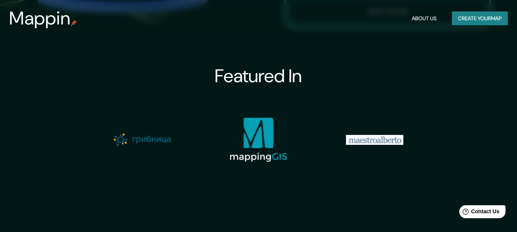
scroll to position [686, 0]
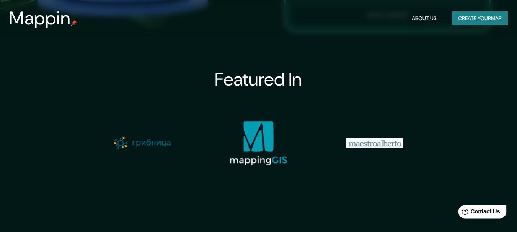
click at [475, 209] on span "Contact Us" at bounding box center [485, 212] width 29 height 7
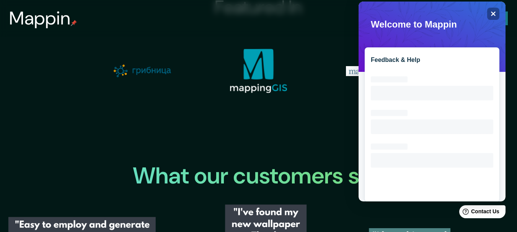
scroll to position [840, 0]
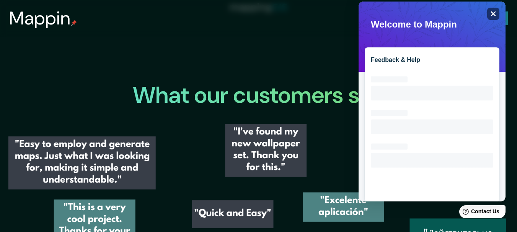
click at [495, 9] on div "Close" at bounding box center [493, 14] width 12 height 12
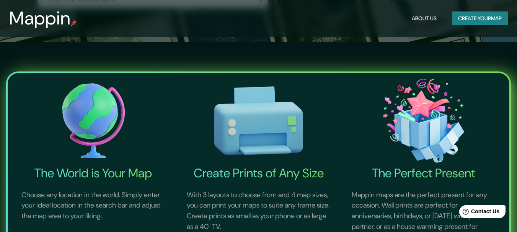
scroll to position [0, 0]
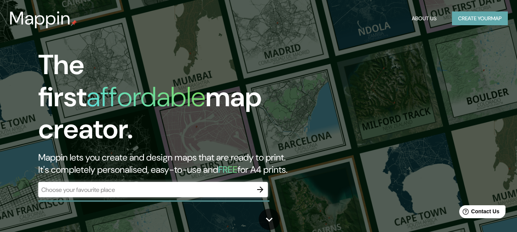
click at [480, 20] on button "Create your map" at bounding box center [480, 18] width 56 height 14
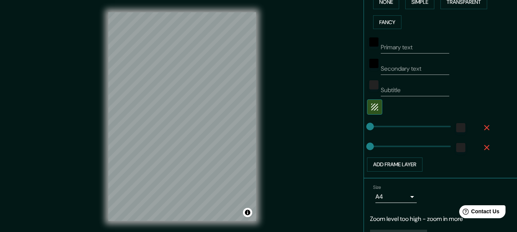
scroll to position [221, 0]
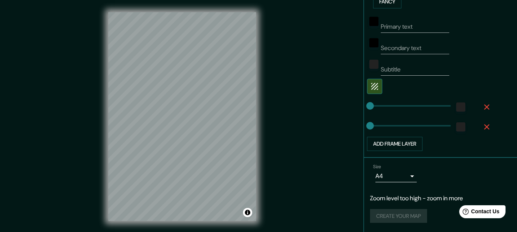
click at [259, 113] on div "© Mapbox © OpenStreetMap Improve this map" at bounding box center [182, 117] width 172 height 234
click at [259, 137] on div "© Mapbox © OpenStreetMap Improve this map" at bounding box center [182, 117] width 172 height 234
click at [443, 95] on div "Mappin Location Pins Style Layout Border Choose a border. Hint : you can make l…" at bounding box center [258, 123] width 517 height 246
click at [324, 108] on div "Mappin Location Pins Style Layout Border Choose a border. Hint : you can make l…" at bounding box center [258, 123] width 517 height 246
click at [329, 98] on div "Mappin Location Pins Style Layout Border Choose a border. Hint : you can make l…" at bounding box center [258, 123] width 517 height 246
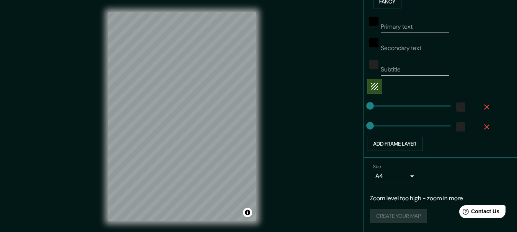
click at [364, 58] on div "Mappin Location Pins Style Layout Border Choose a border. Hint : you can make l…" at bounding box center [258, 123] width 517 height 246
click at [293, 91] on div "Mappin Location Pins Style Layout Border Choose a border. Hint : you can make l…" at bounding box center [258, 123] width 517 height 246
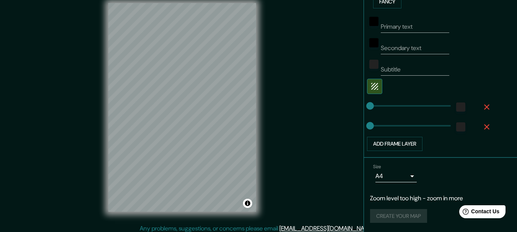
scroll to position [13, 0]
